Goal: Task Accomplishment & Management: Manage account settings

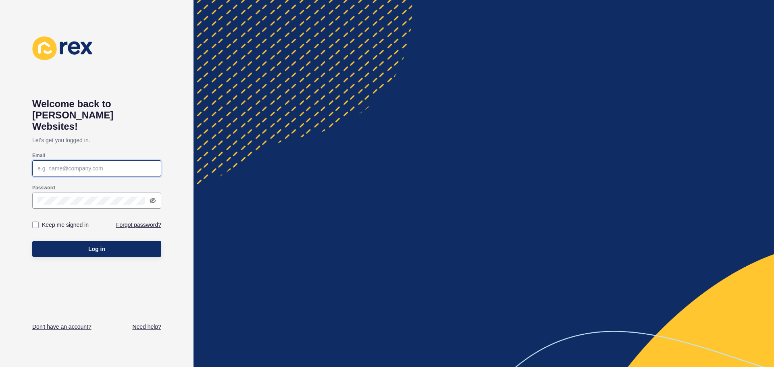
click at [67, 164] on input "Email" at bounding box center [96, 168] width 118 height 8
paste input "[PERSON_NAME][EMAIL_ADDRESS][DOMAIN_NAME]"
type input "[PERSON_NAME][EMAIL_ADDRESS][DOMAIN_NAME]"
click at [137, 72] on div "Welcome back to [PERSON_NAME] Websites! Let's get you logged in. Email [PERSON_…" at bounding box center [96, 183] width 129 height 295
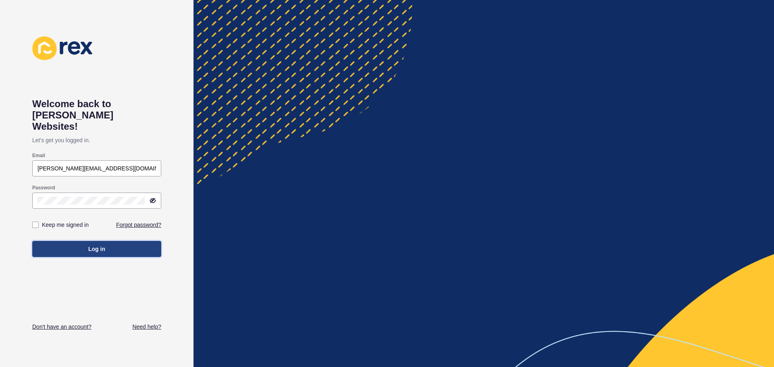
click at [99, 245] on span "Log in" at bounding box center [96, 249] width 17 height 8
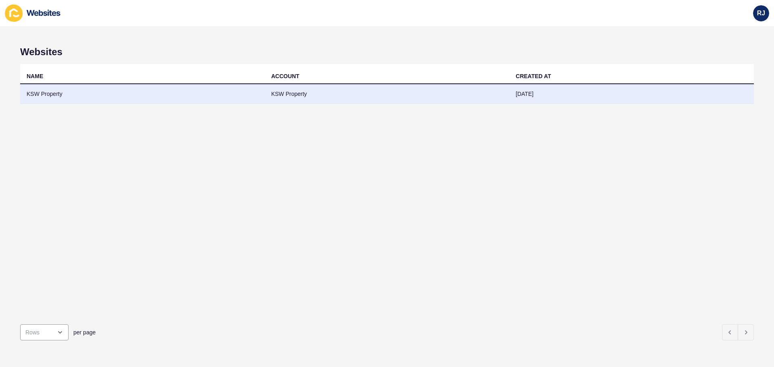
click at [552, 94] on td "[DATE]" at bounding box center [631, 94] width 245 height 20
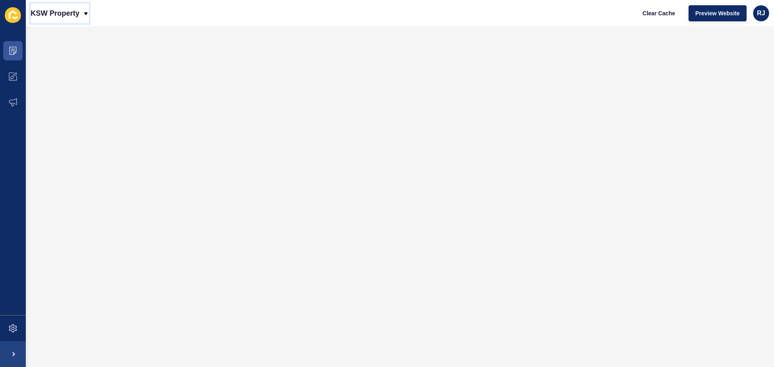
click at [83, 13] on div "KSW Property" at bounding box center [60, 13] width 58 height 20
click at [10, 50] on icon at bounding box center [13, 51] width 8 height 8
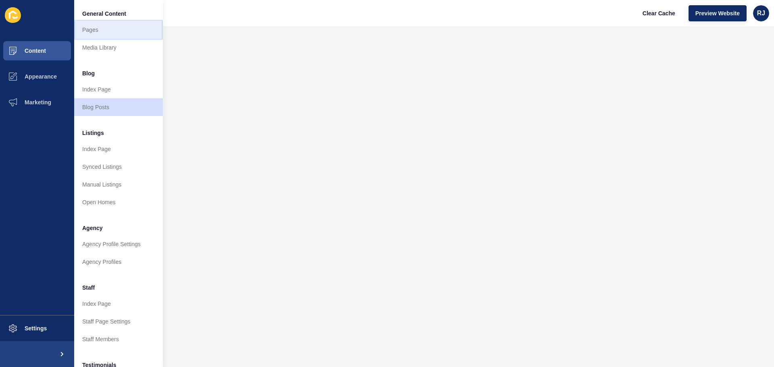
click at [94, 29] on link "Pages" at bounding box center [118, 30] width 89 height 18
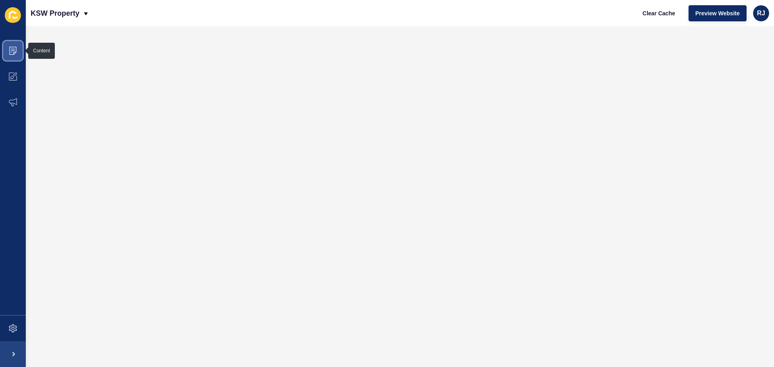
click at [17, 56] on span at bounding box center [13, 51] width 26 height 26
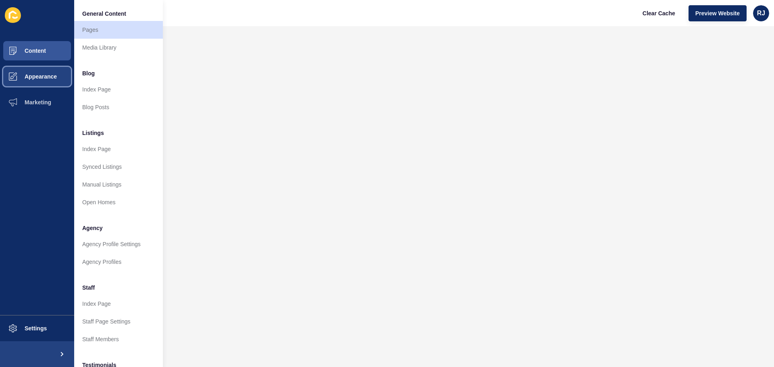
click at [42, 77] on span "Appearance" at bounding box center [28, 76] width 58 height 6
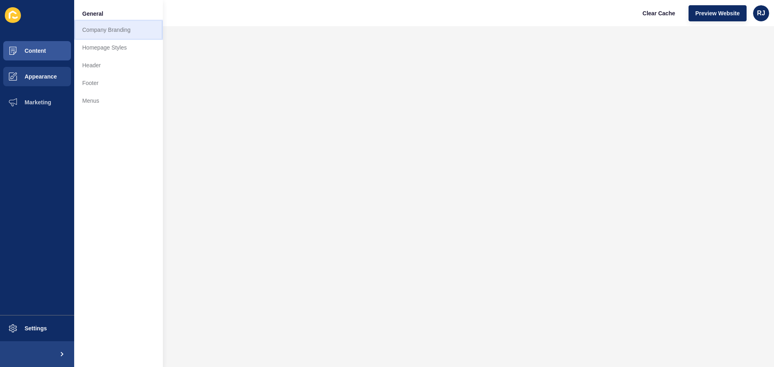
click at [122, 33] on link "Company Branding" at bounding box center [118, 30] width 89 height 18
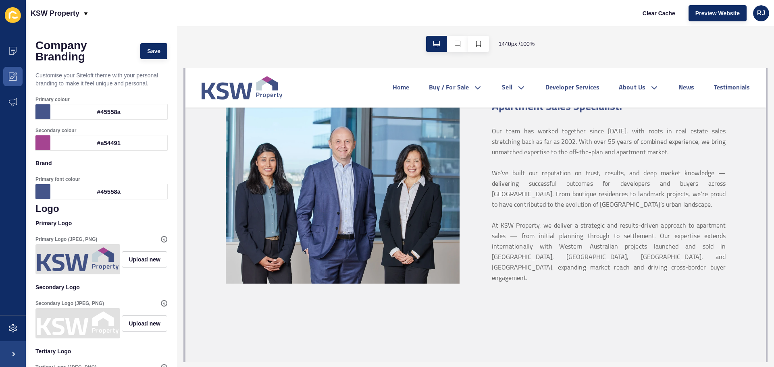
scroll to position [322, 0]
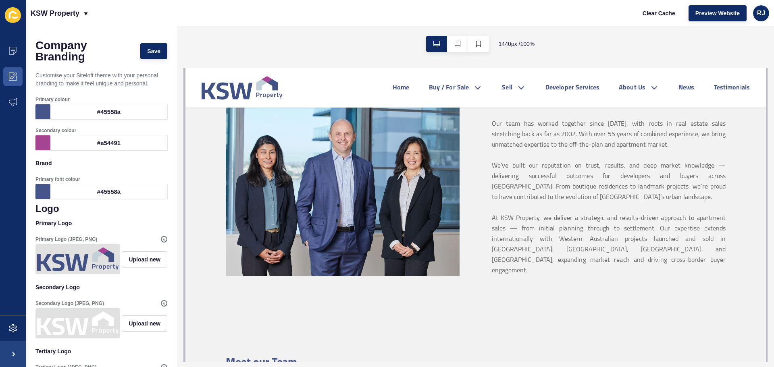
click at [426, 192] on img at bounding box center [342, 178] width 234 height 196
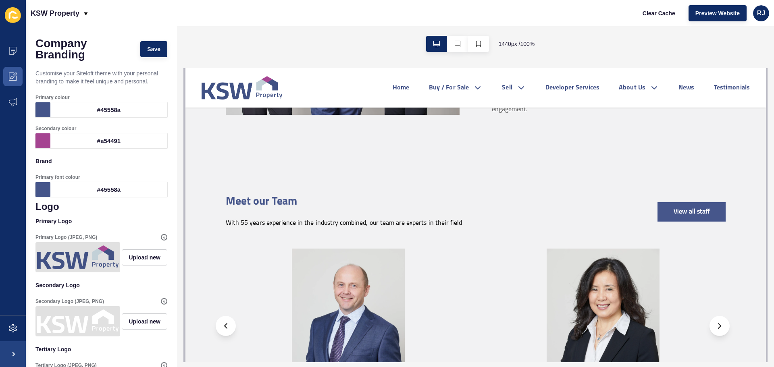
scroll to position [0, 0]
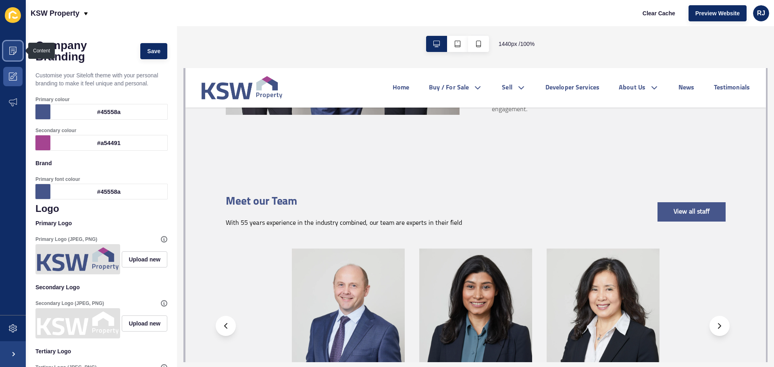
click at [15, 52] on icon at bounding box center [12, 51] width 7 height 8
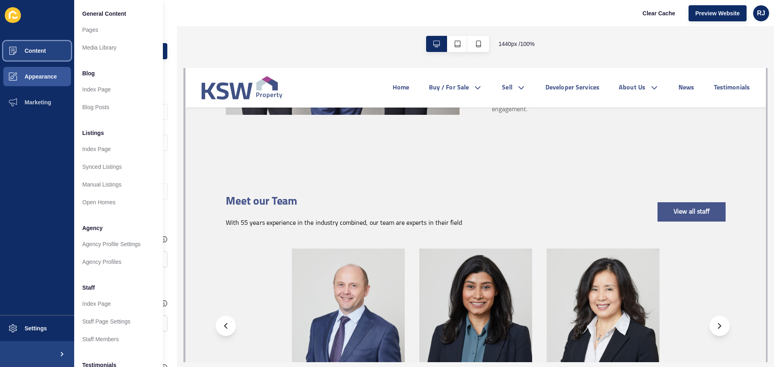
click at [38, 48] on span "Content" at bounding box center [22, 51] width 47 height 6
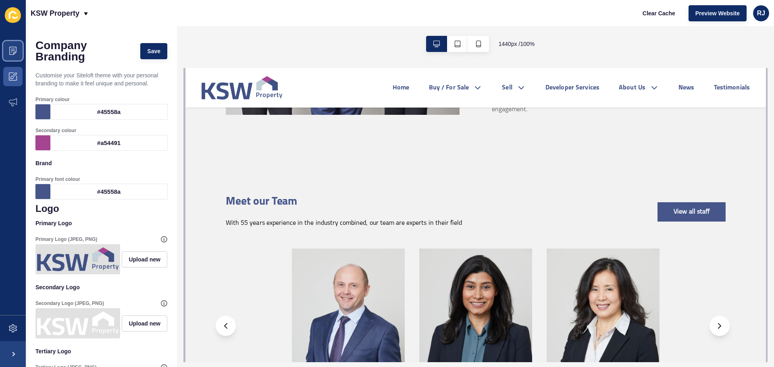
click at [24, 45] on span at bounding box center [13, 51] width 26 height 26
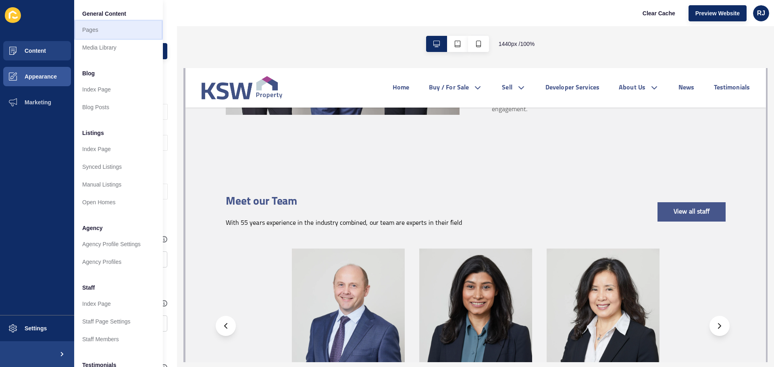
click at [93, 28] on link "Pages" at bounding box center [118, 30] width 89 height 18
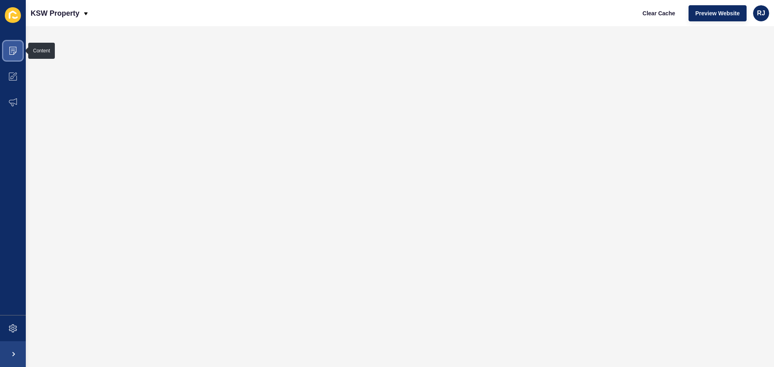
click at [13, 52] on icon at bounding box center [13, 51] width 8 height 8
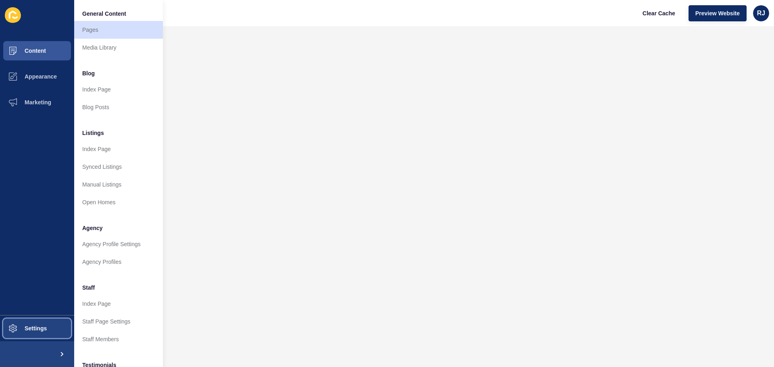
click at [19, 332] on span at bounding box center [13, 328] width 26 height 26
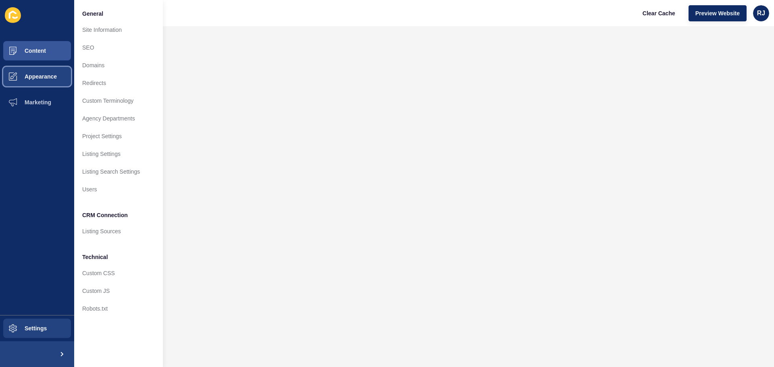
click at [27, 75] on span "Appearance" at bounding box center [28, 76] width 58 height 6
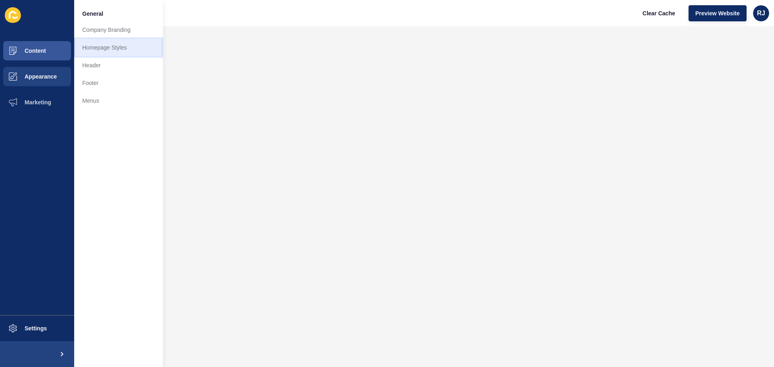
click at [115, 50] on link "Homepage Styles" at bounding box center [118, 48] width 89 height 18
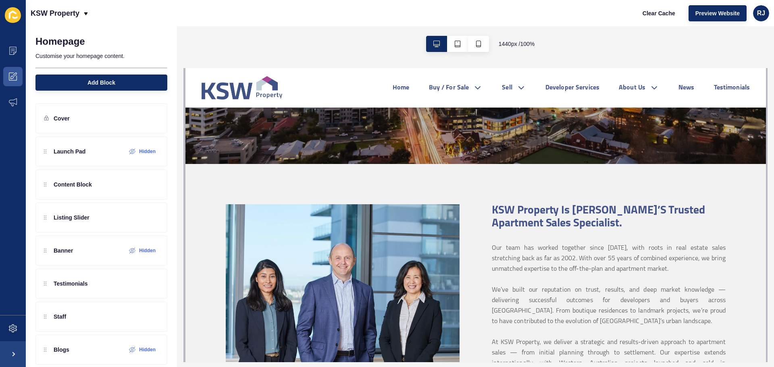
scroll to position [242, 0]
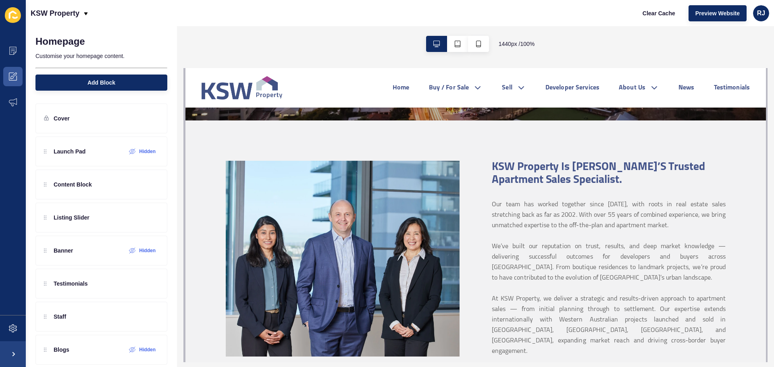
click at [315, 218] on img at bounding box center [342, 259] width 234 height 196
click at [71, 112] on div "Cover" at bounding box center [101, 119] width 132 height 30
click at [149, 119] on icon at bounding box center [152, 118] width 7 height 6
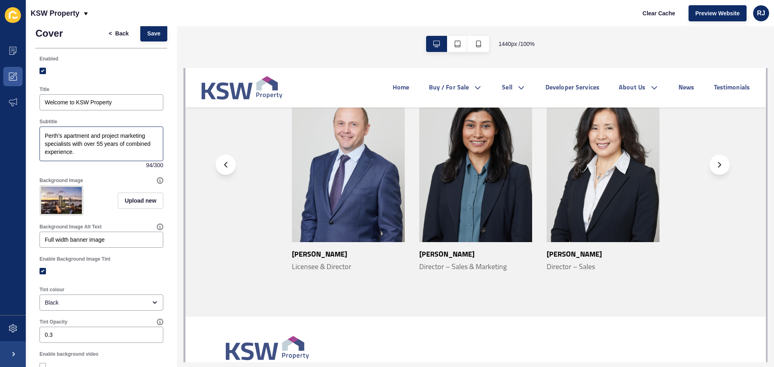
scroll to position [0, 0]
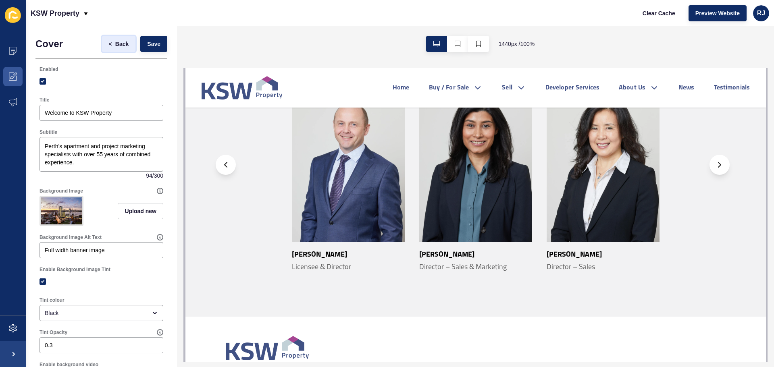
click at [115, 45] on span "Back" at bounding box center [121, 44] width 13 height 8
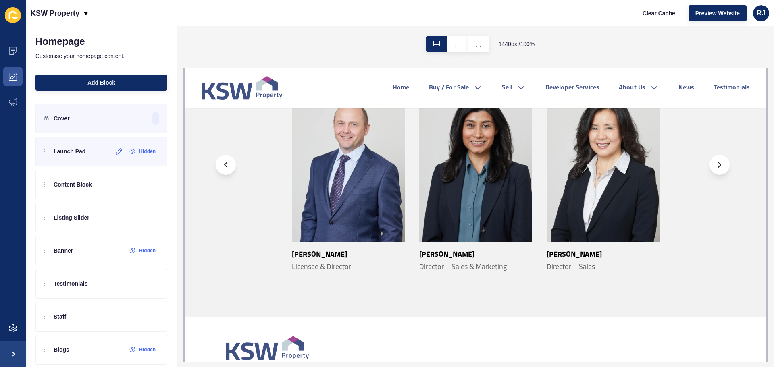
click at [82, 154] on p "Launch Pad" at bounding box center [70, 151] width 32 height 8
click at [95, 186] on div "Content Block" at bounding box center [101, 185] width 132 height 30
click at [135, 187] on icon at bounding box center [138, 184] width 7 height 6
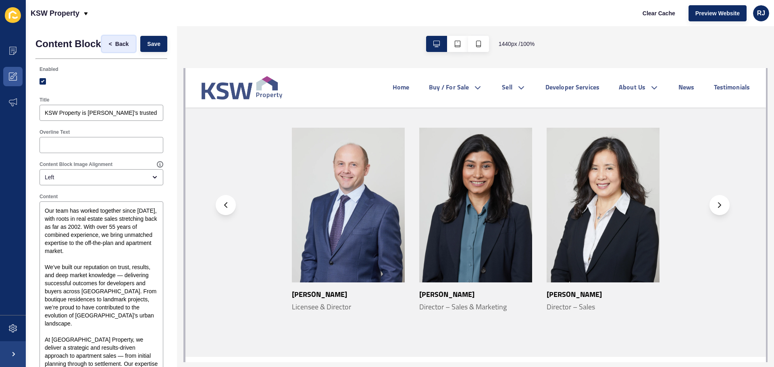
click at [115, 48] on span "Back" at bounding box center [121, 44] width 13 height 8
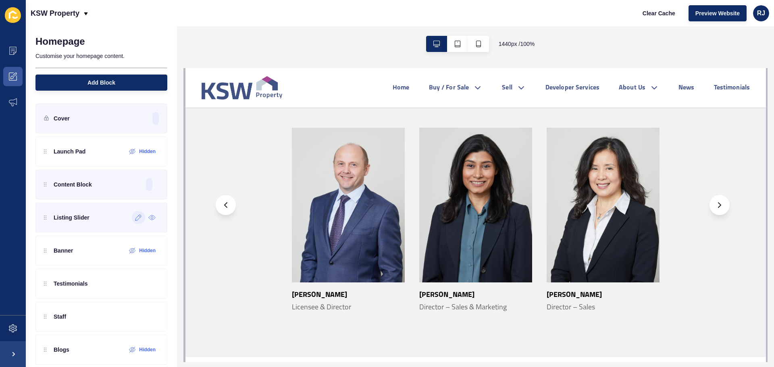
click at [135, 217] on icon at bounding box center [138, 217] width 7 height 6
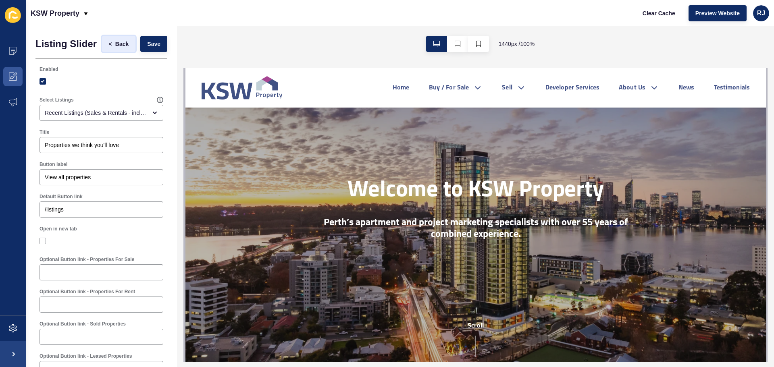
click at [115, 46] on span "Back" at bounding box center [121, 44] width 13 height 8
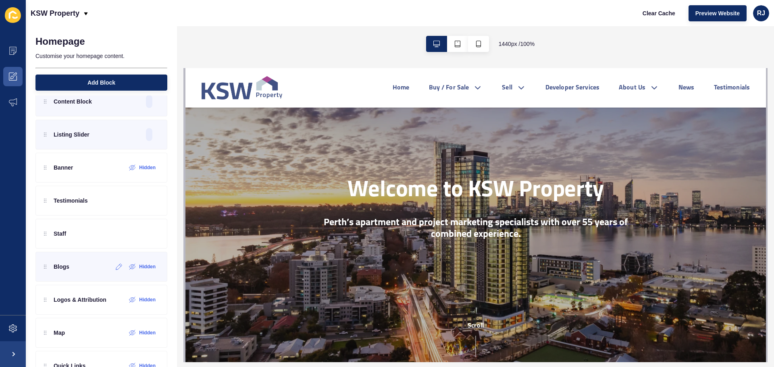
scroll to position [110, 0]
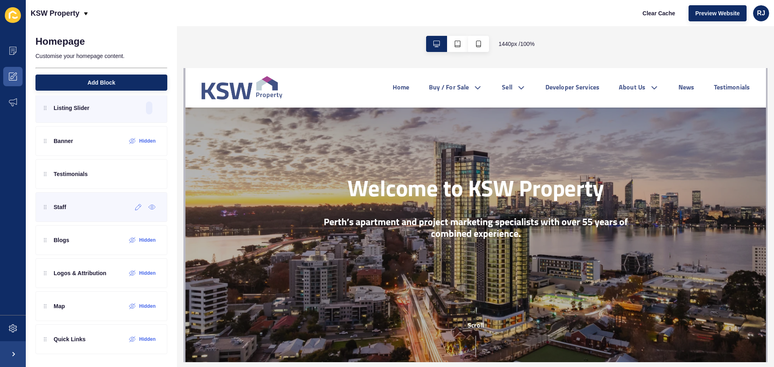
click at [93, 211] on div "Staff" at bounding box center [101, 207] width 132 height 30
click at [135, 210] on icon at bounding box center [138, 207] width 7 height 6
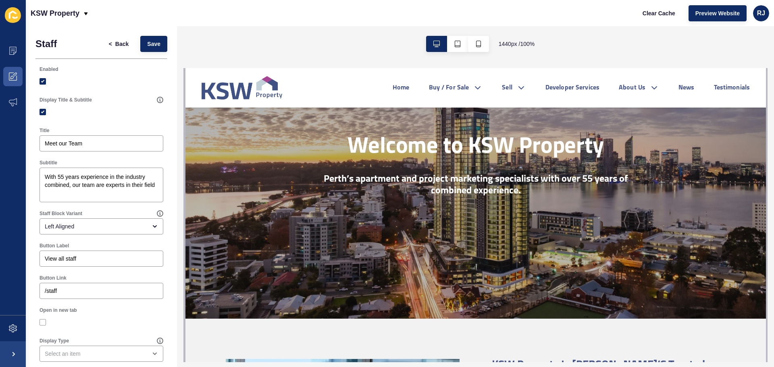
scroll to position [0, 0]
